Goal: Information Seeking & Learning: Learn about a topic

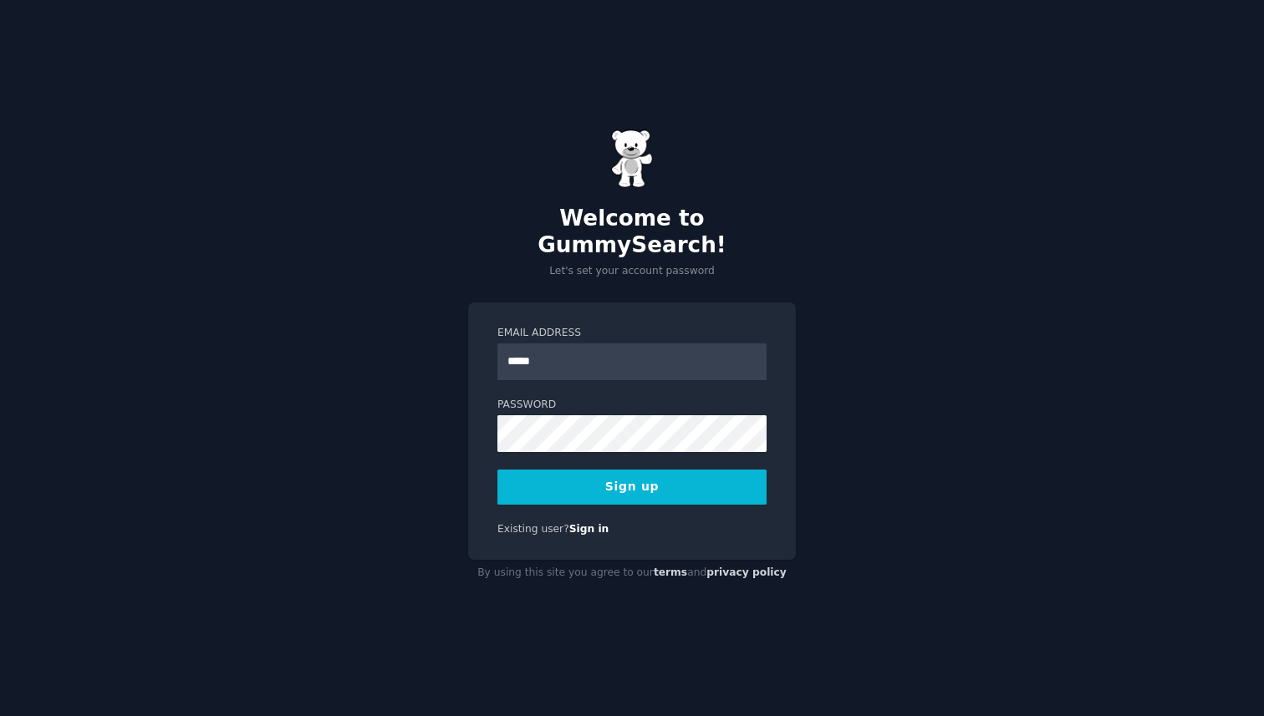
type input "**********"
click at [497, 470] on button "Sign up" at bounding box center [631, 487] width 269 height 35
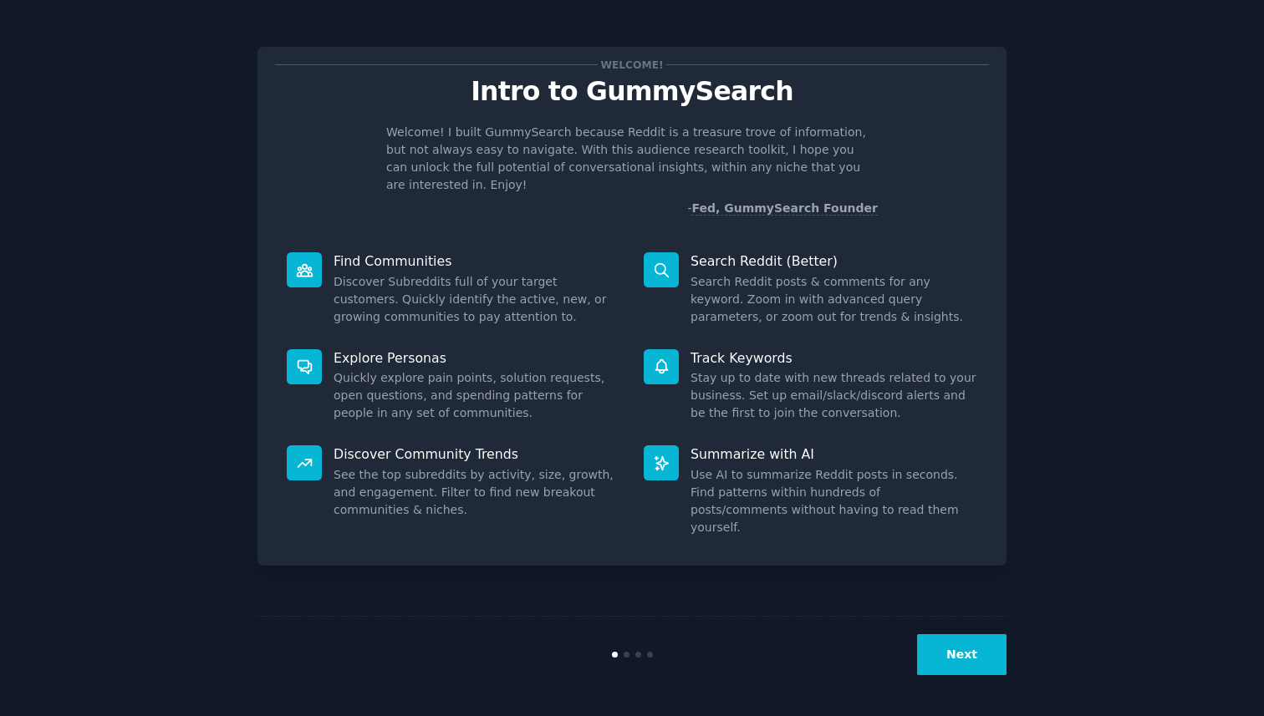
click at [978, 668] on button "Next" at bounding box center [961, 655] width 89 height 41
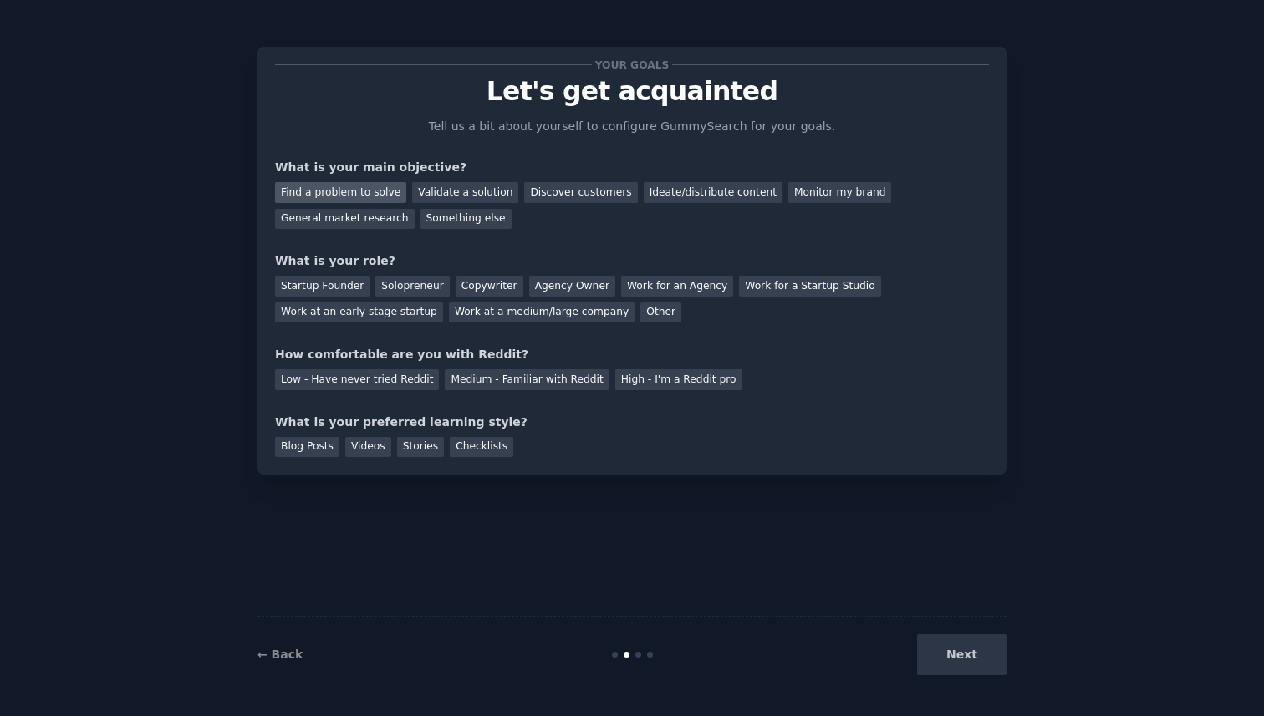
click at [378, 197] on div "Find a problem to solve" at bounding box center [340, 192] width 131 height 21
click at [464, 196] on div "Validate a solution" at bounding box center [465, 192] width 106 height 21
click at [375, 191] on div "Find a problem to solve" at bounding box center [340, 192] width 131 height 21
click at [338, 281] on div "Startup Founder" at bounding box center [322, 286] width 94 height 21
click at [471, 375] on div "Medium - Familiar with Reddit" at bounding box center [527, 380] width 164 height 21
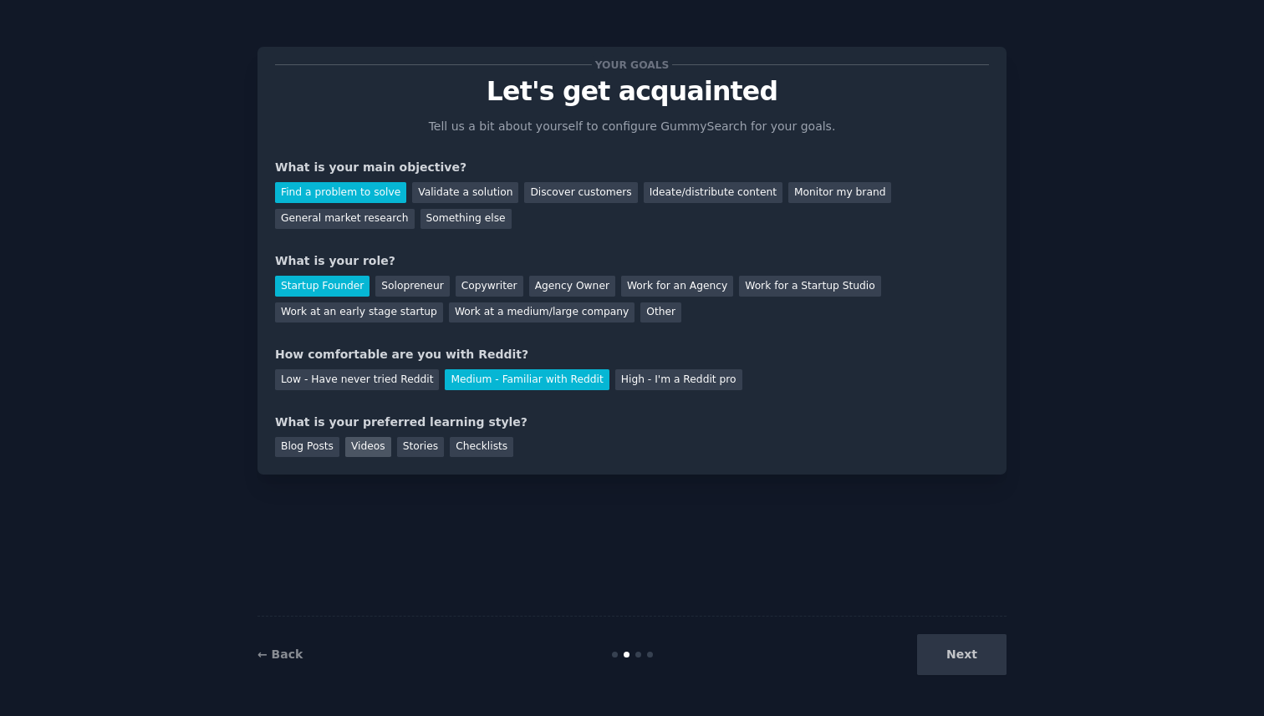
click at [362, 444] on div "Videos" at bounding box center [368, 447] width 46 height 21
click at [329, 447] on div "Blog Posts" at bounding box center [307, 447] width 64 height 21
click at [356, 445] on div "Videos" at bounding box center [368, 447] width 46 height 21
click at [414, 442] on div "Stories" at bounding box center [420, 447] width 47 height 21
click at [972, 654] on button "Next" at bounding box center [961, 655] width 89 height 41
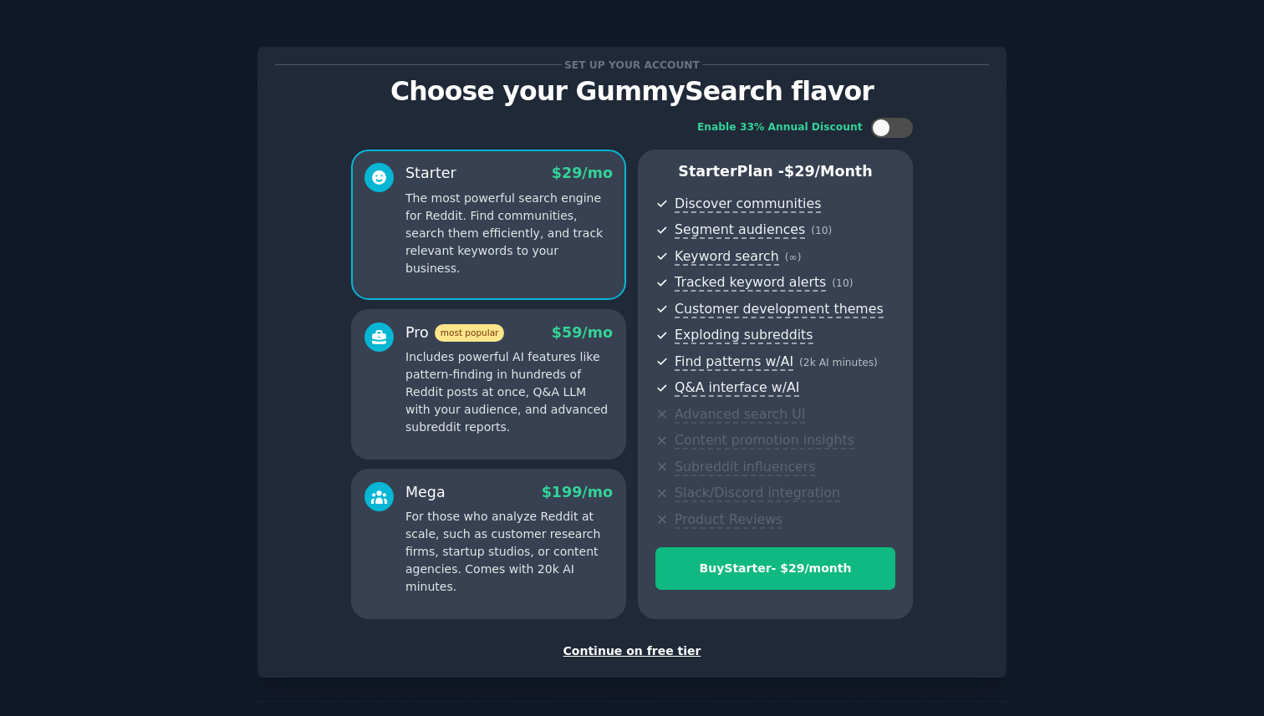
click at [649, 648] on div "Continue on free tier" at bounding box center [632, 652] width 714 height 18
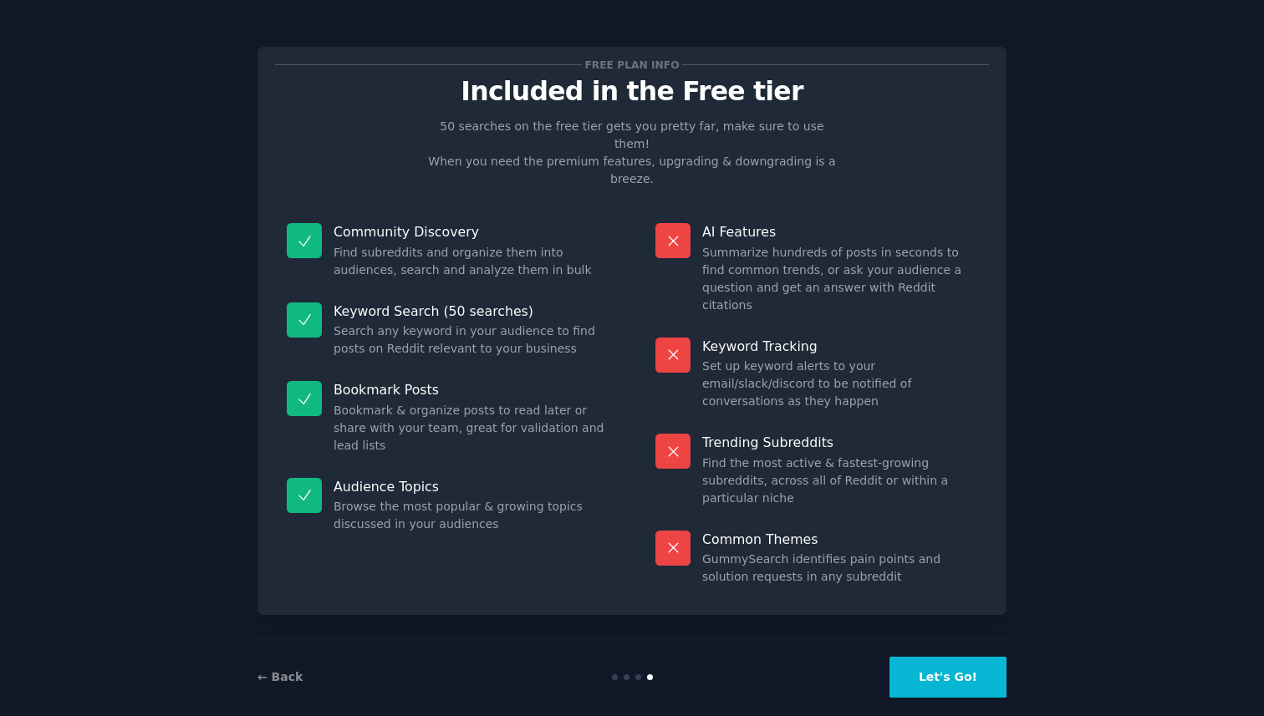
click at [948, 657] on button "Let's Go!" at bounding box center [948, 677] width 117 height 41
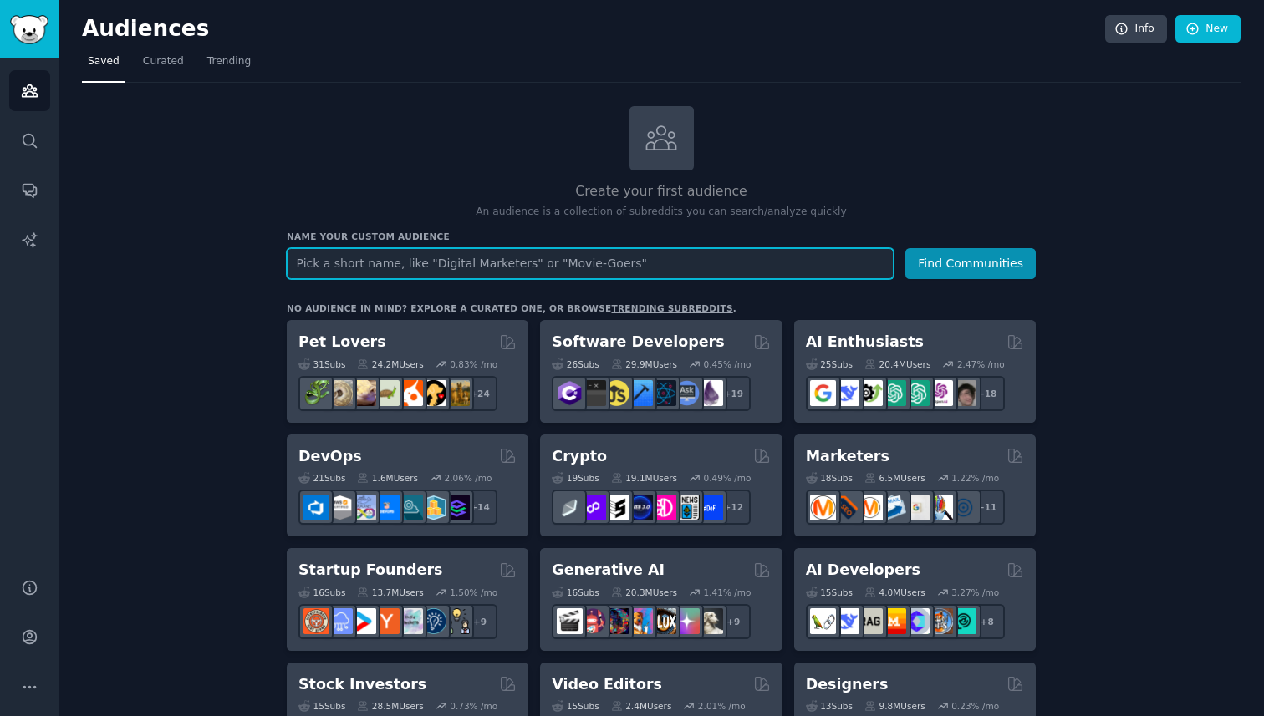
scroll to position [41, 0]
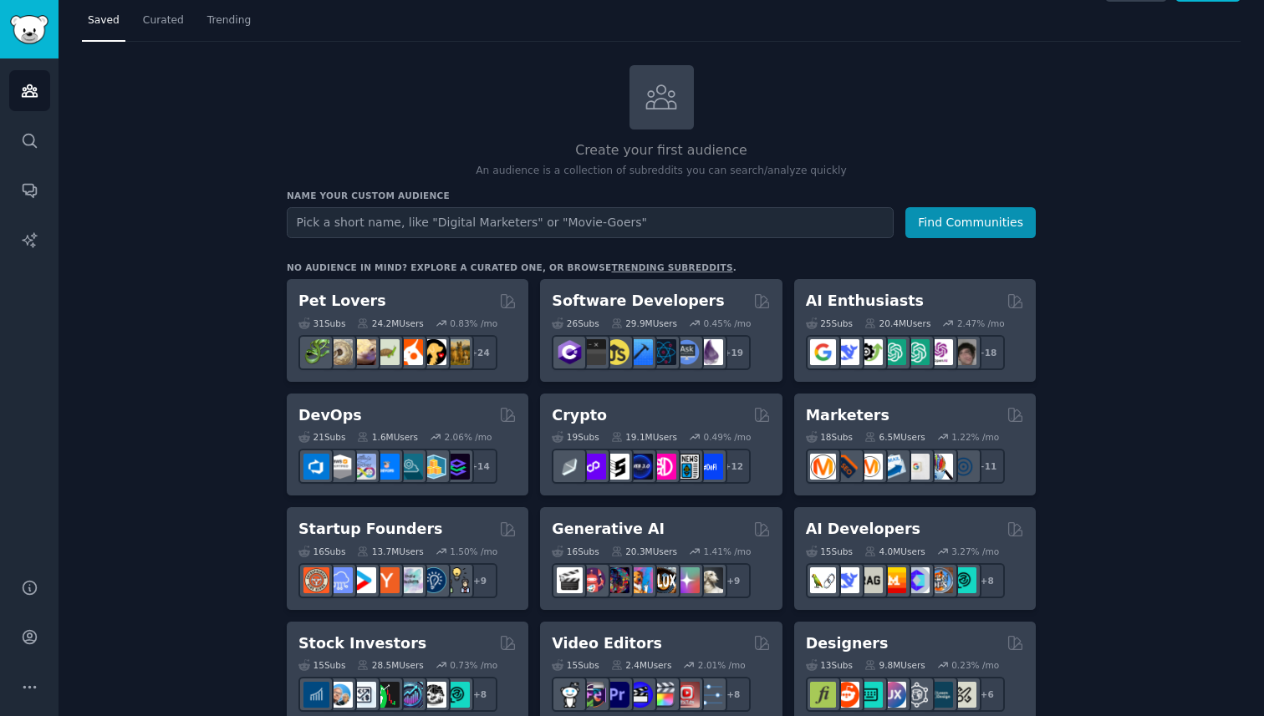
click at [615, 263] on link "trending subreddits" at bounding box center [671, 268] width 121 height 10
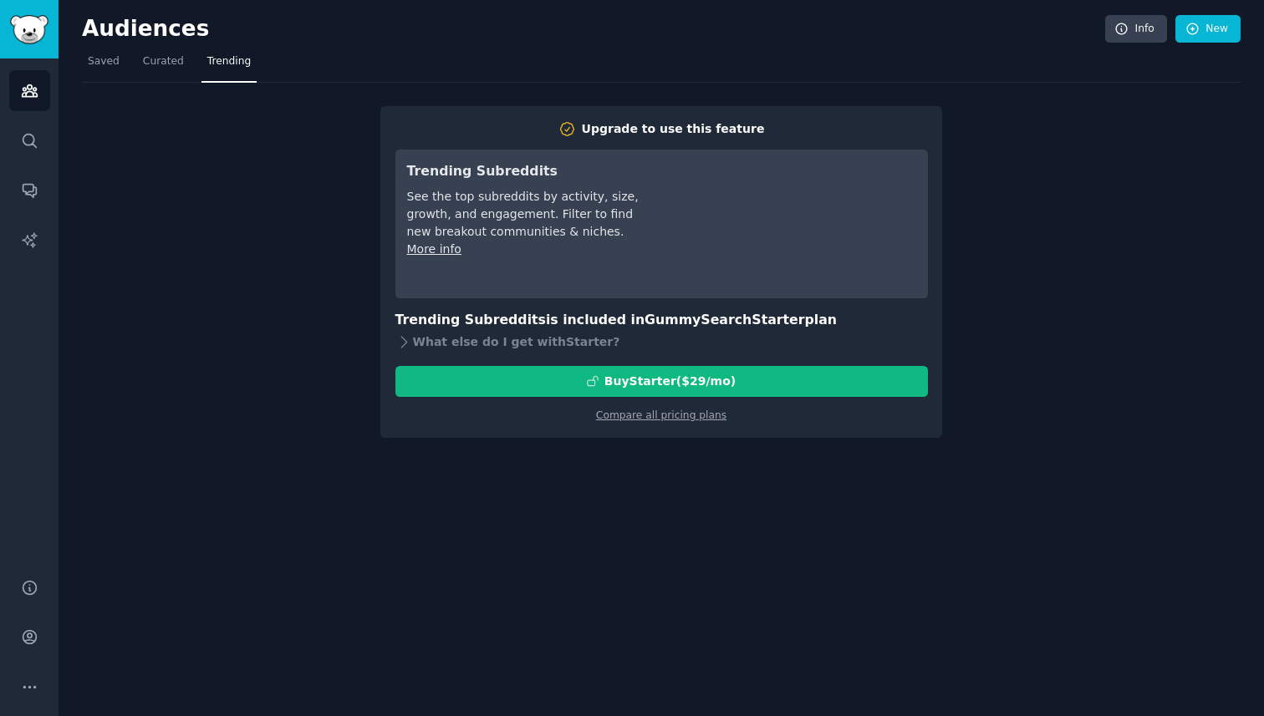
click at [686, 507] on div "Audiences Info New Saved Curated Trending Upgrade to use this feature Trending …" at bounding box center [662, 358] width 1206 height 716
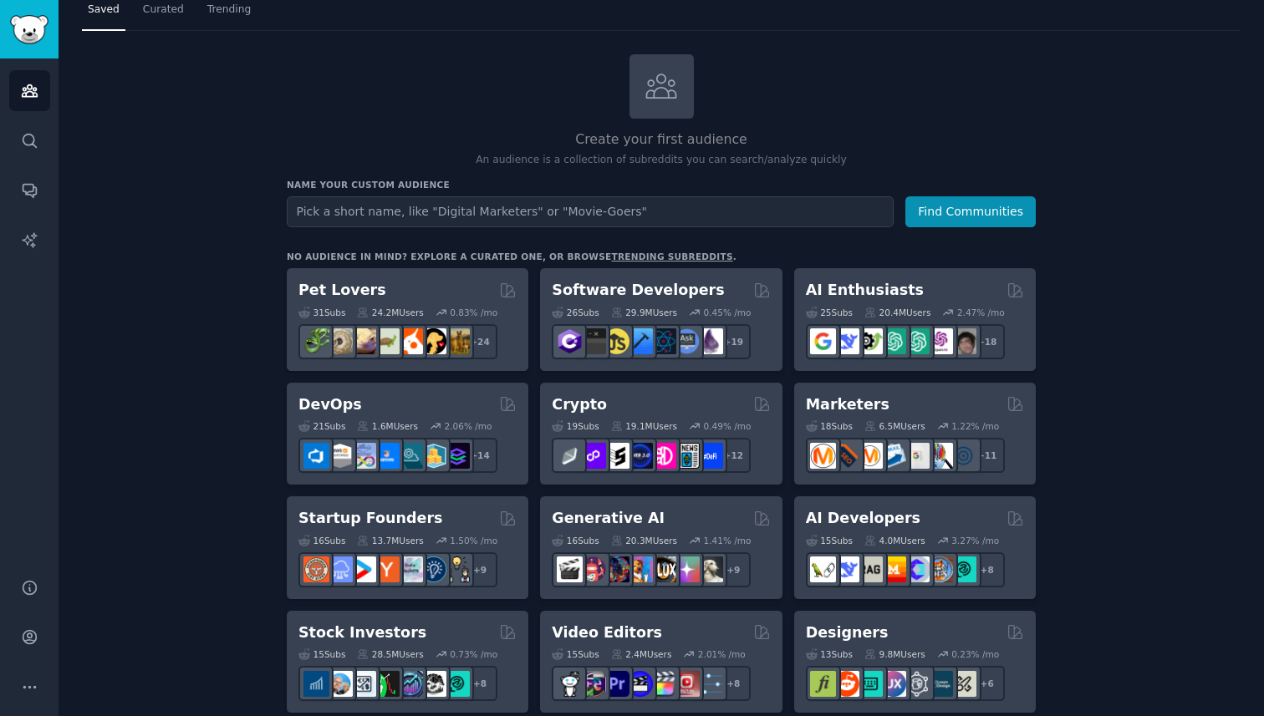
scroll to position [90, 0]
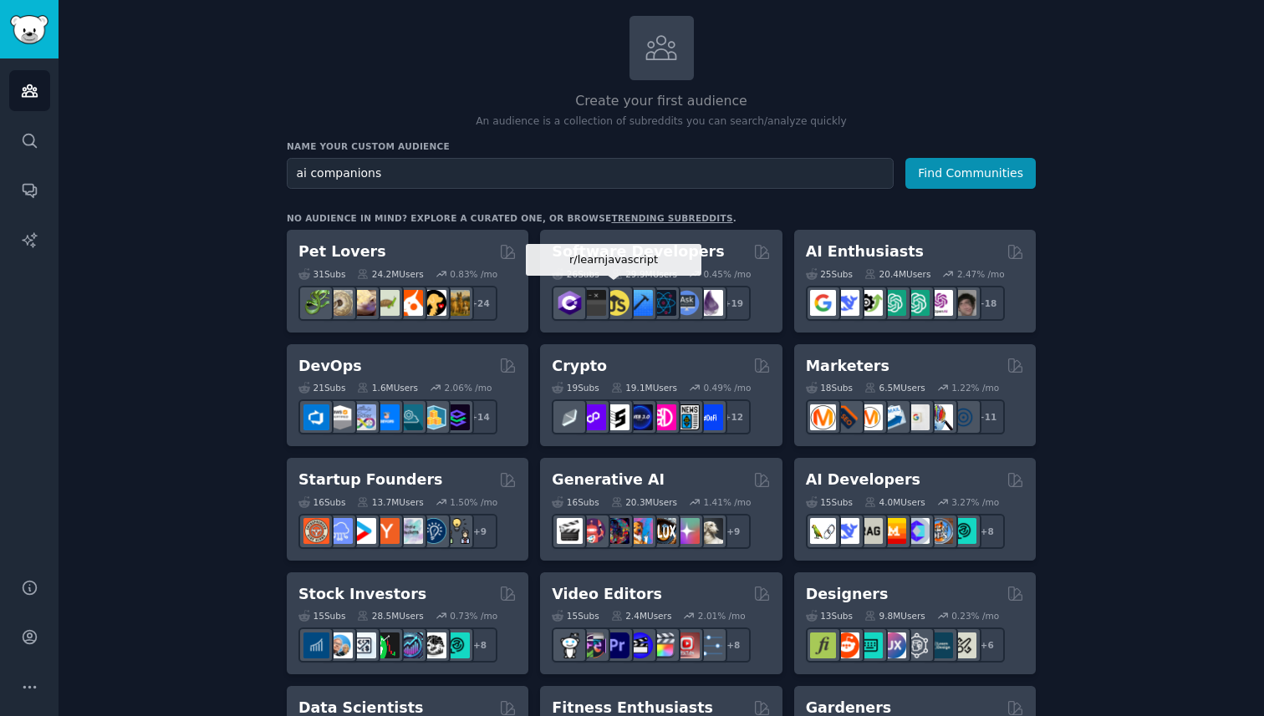
click at [905, 158] on button "Find Communities" at bounding box center [970, 173] width 130 height 31
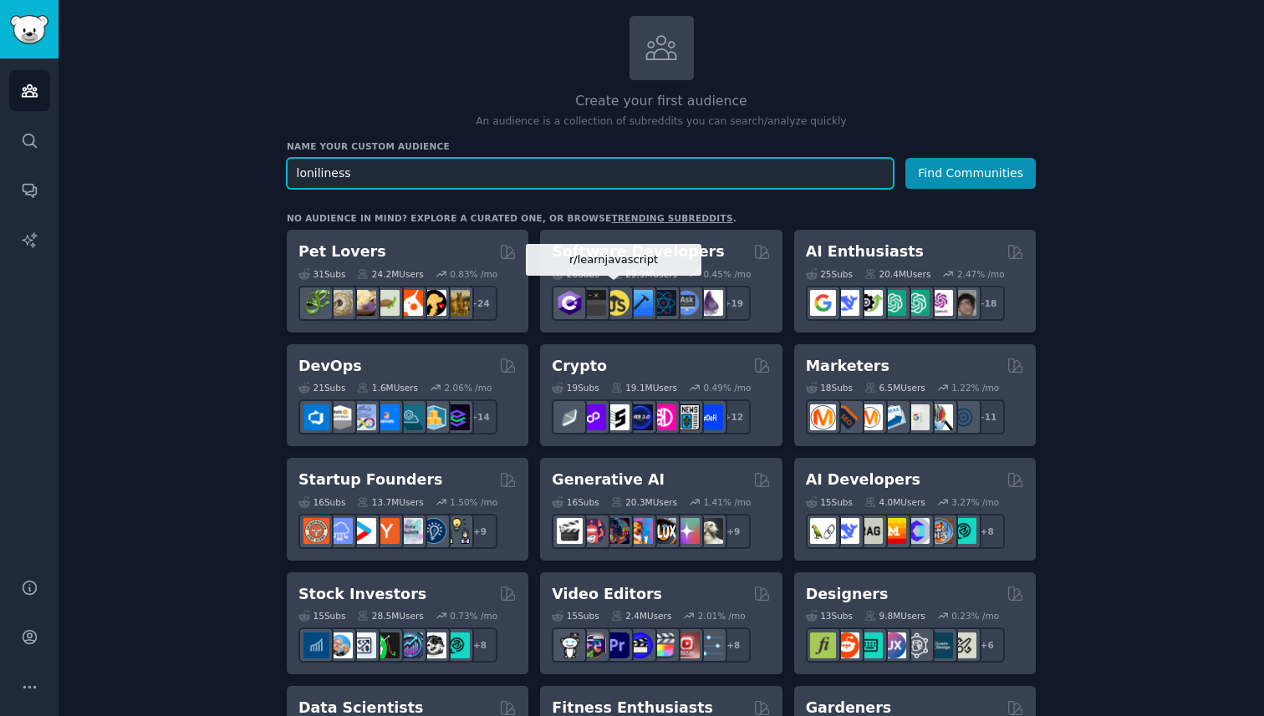
type input "loniliness"
click at [905, 158] on button "Find Communities" at bounding box center [970, 173] width 130 height 31
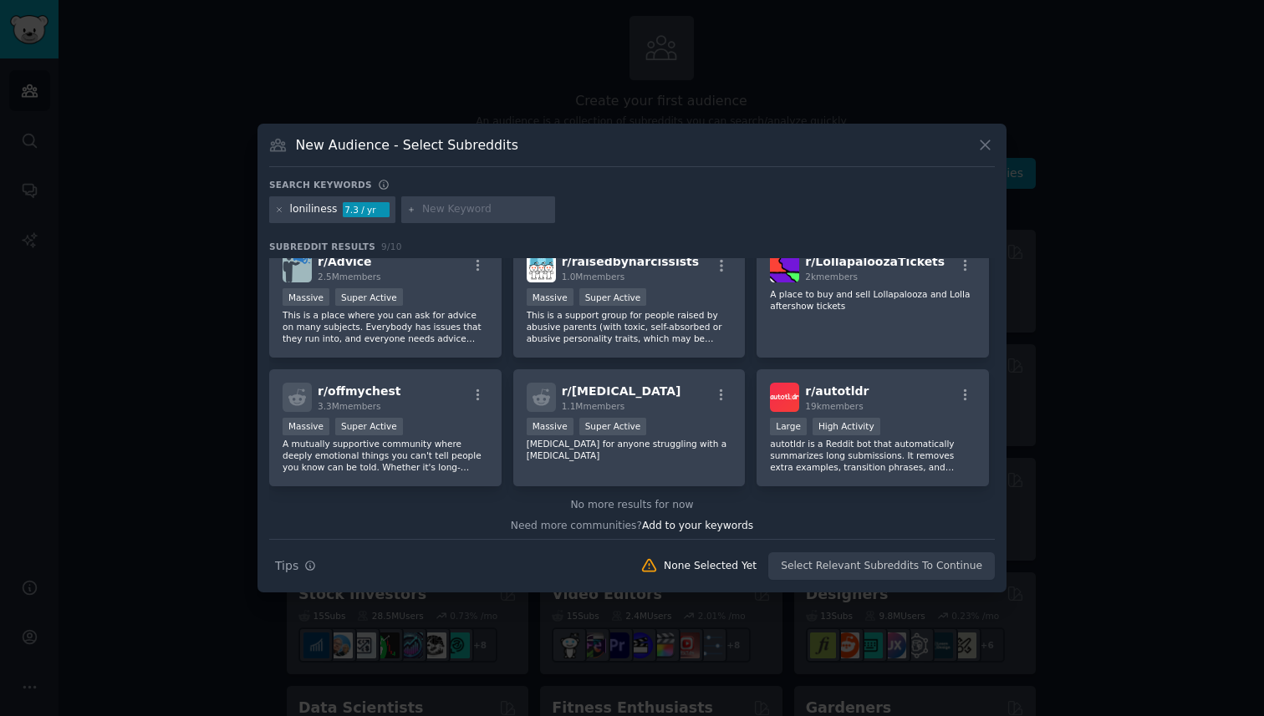
scroll to position [153, 0]
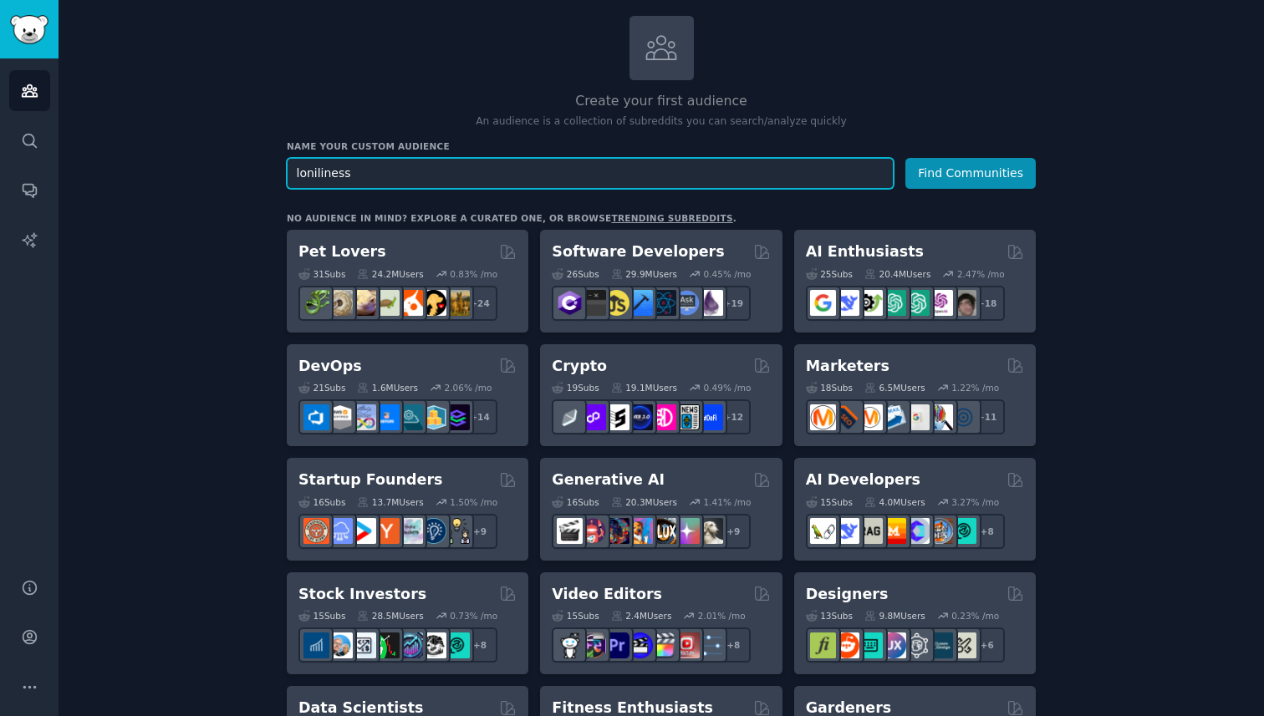
click at [668, 177] on input "loniliness" at bounding box center [590, 173] width 607 height 31
type input "data structures and algorithms"
click at [905, 158] on button "Find Communities" at bounding box center [970, 173] width 130 height 31
